Goal: Find specific page/section: Find specific page/section

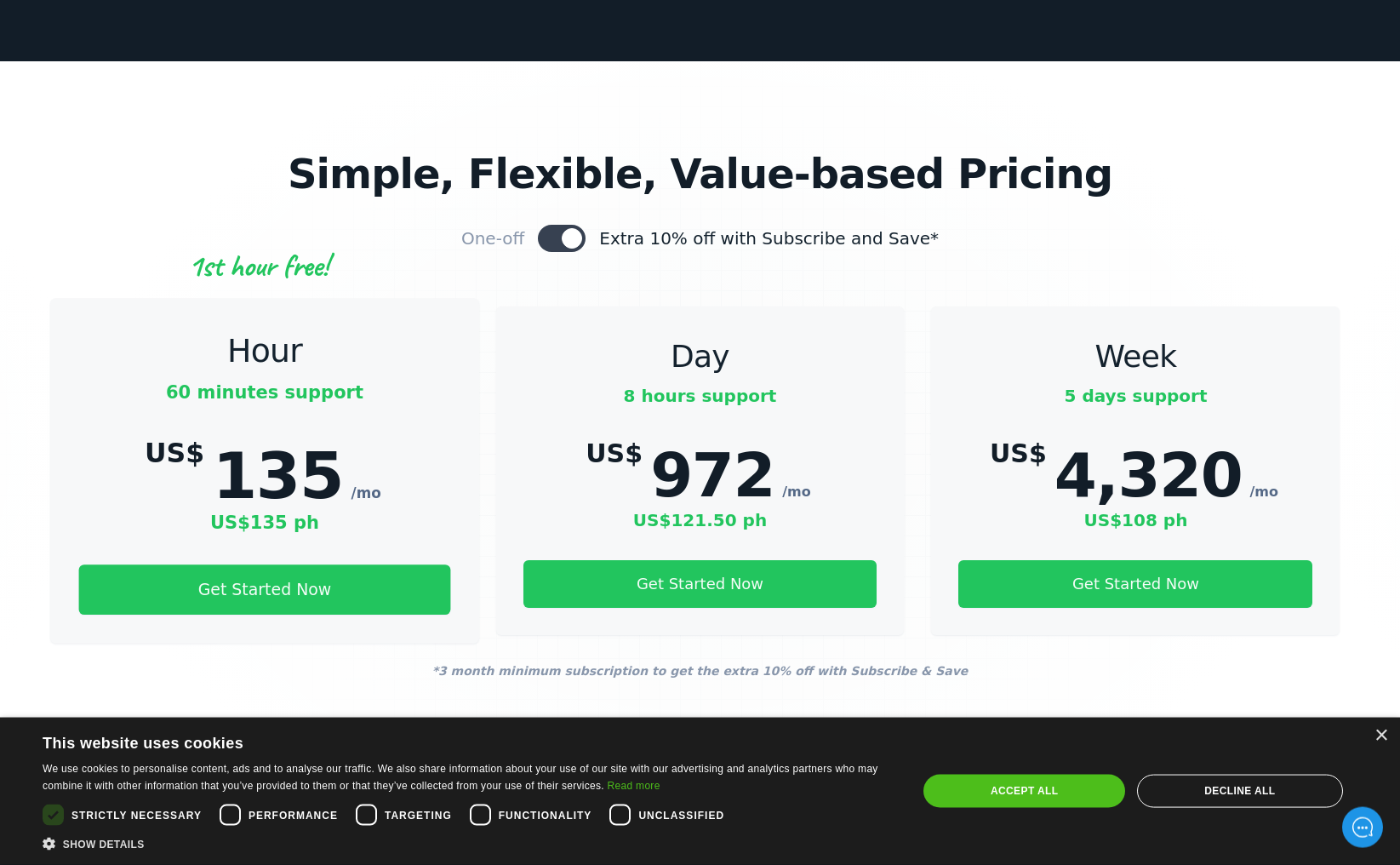
scroll to position [5382, 0]
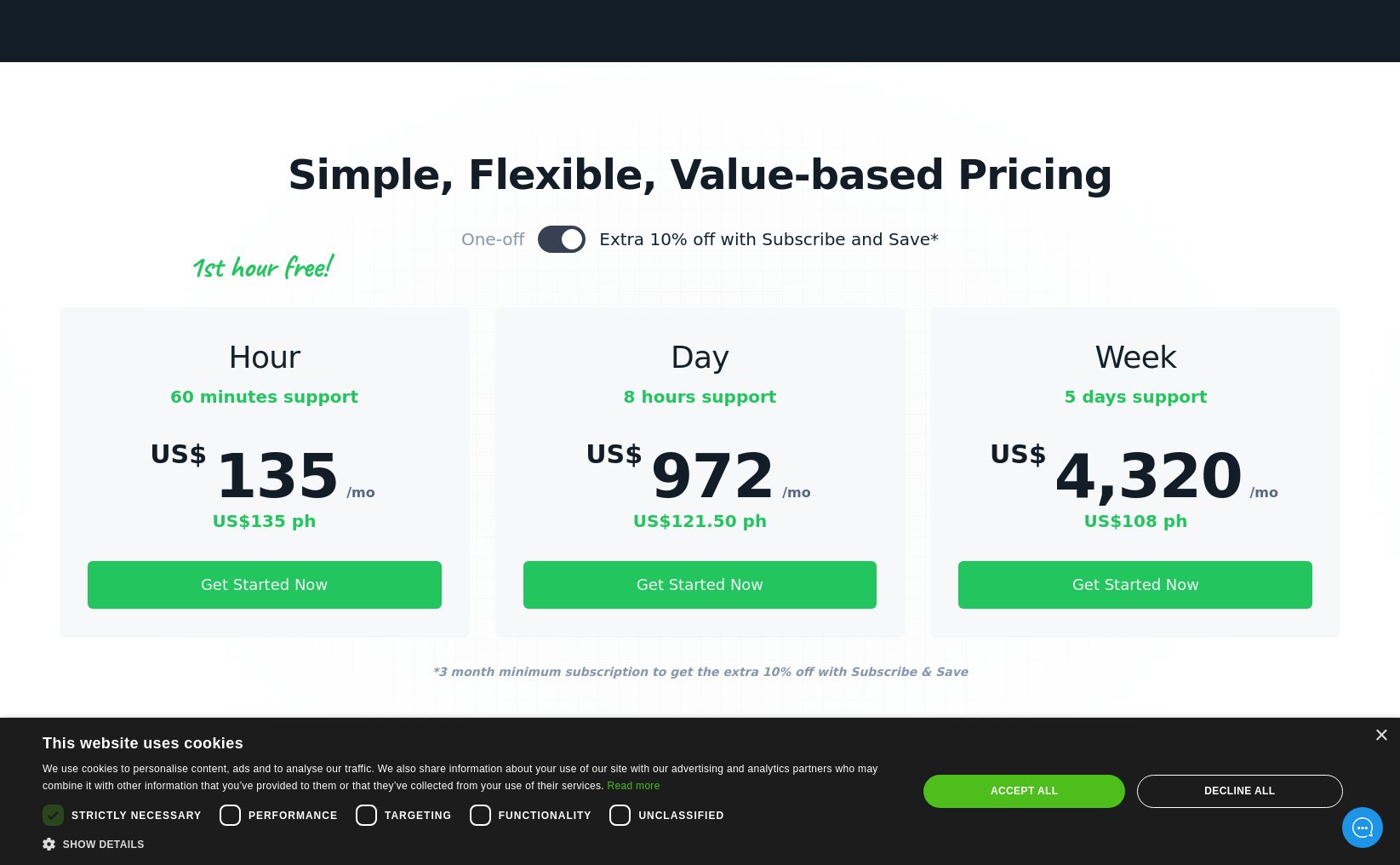
click at [700, 721] on link "GBP" at bounding box center [700, 736] width 74 height 29
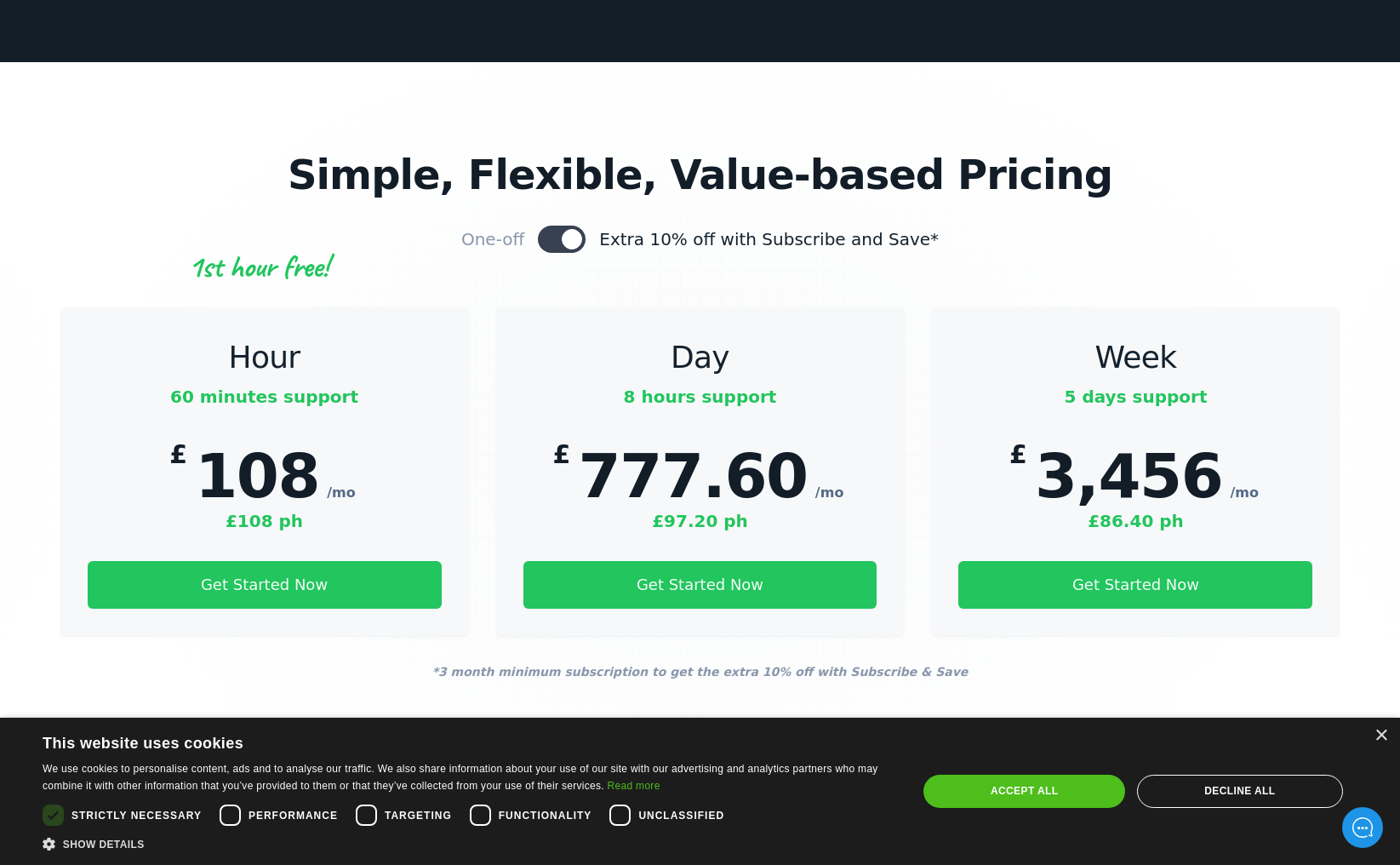
click at [799, 721] on link "AUD" at bounding box center [787, 736] width 75 height 29
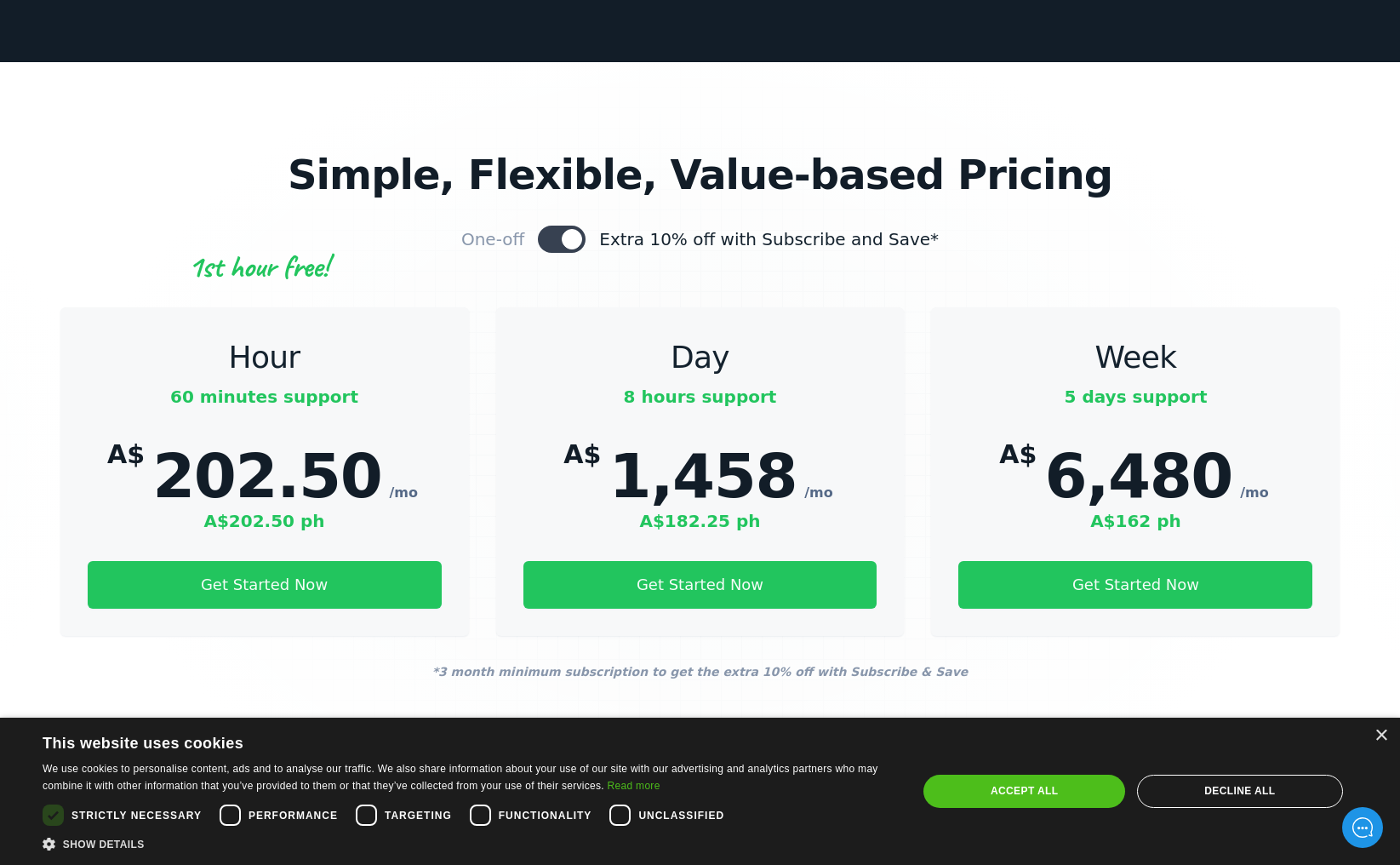
click at [598, 726] on img at bounding box center [590, 736] width 24 height 21
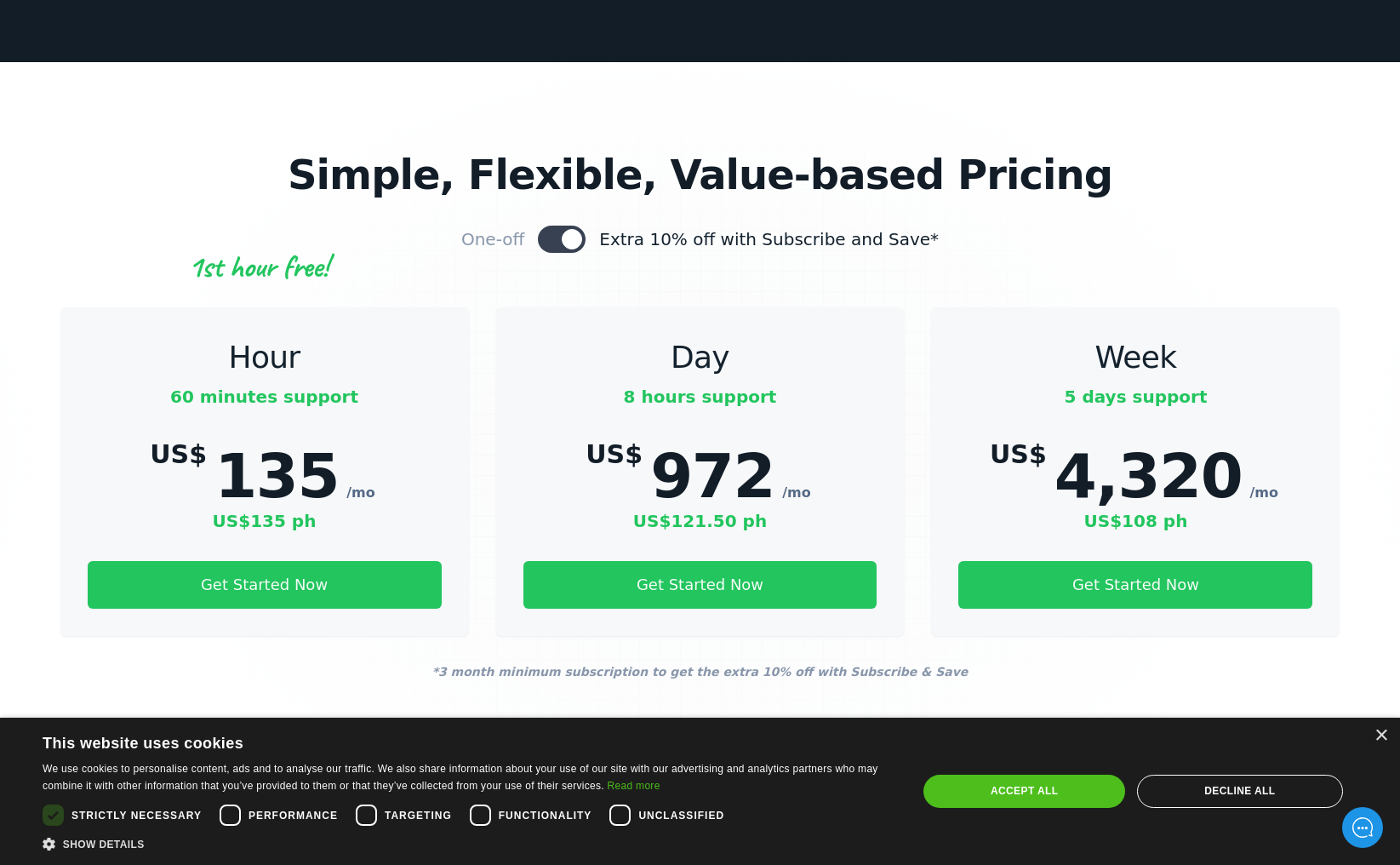
click at [684, 726] on img at bounding box center [679, 736] width 24 height 21
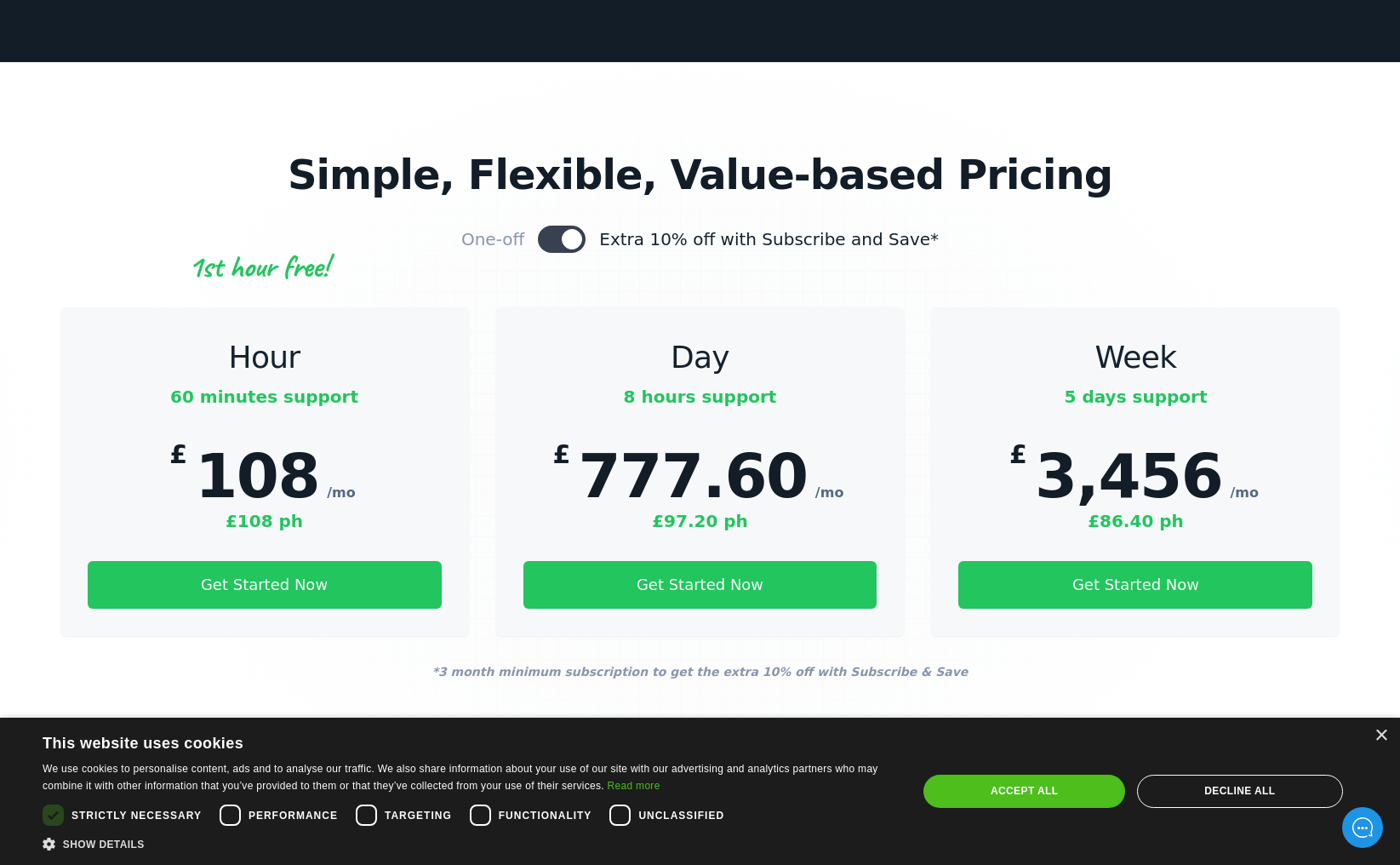
click at [601, 726] on img at bounding box center [590, 736] width 24 height 21
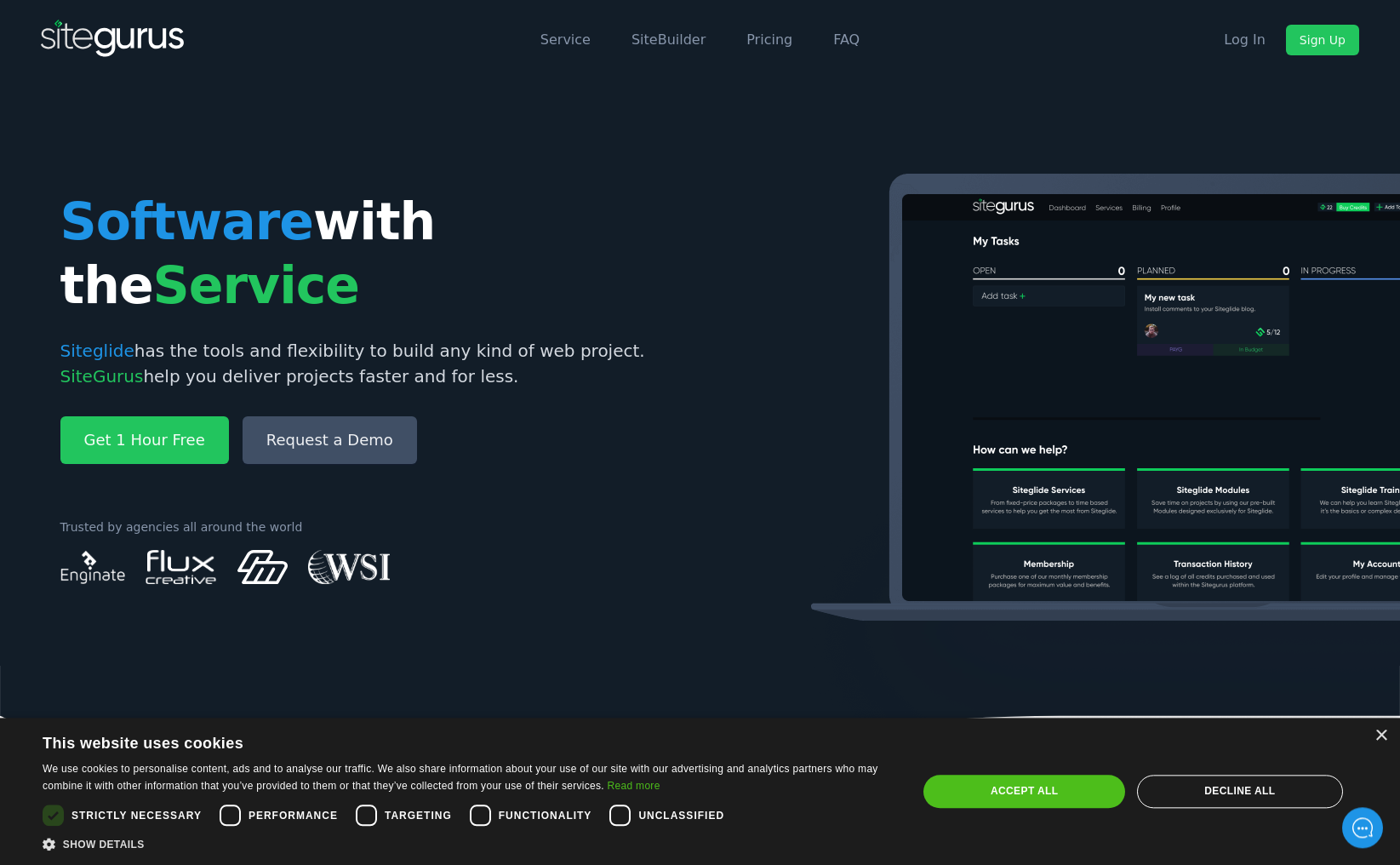
scroll to position [0, 0]
click at [668, 41] on link "SiteBuilder" at bounding box center [669, 40] width 74 height 16
